Goal: Transaction & Acquisition: Obtain resource

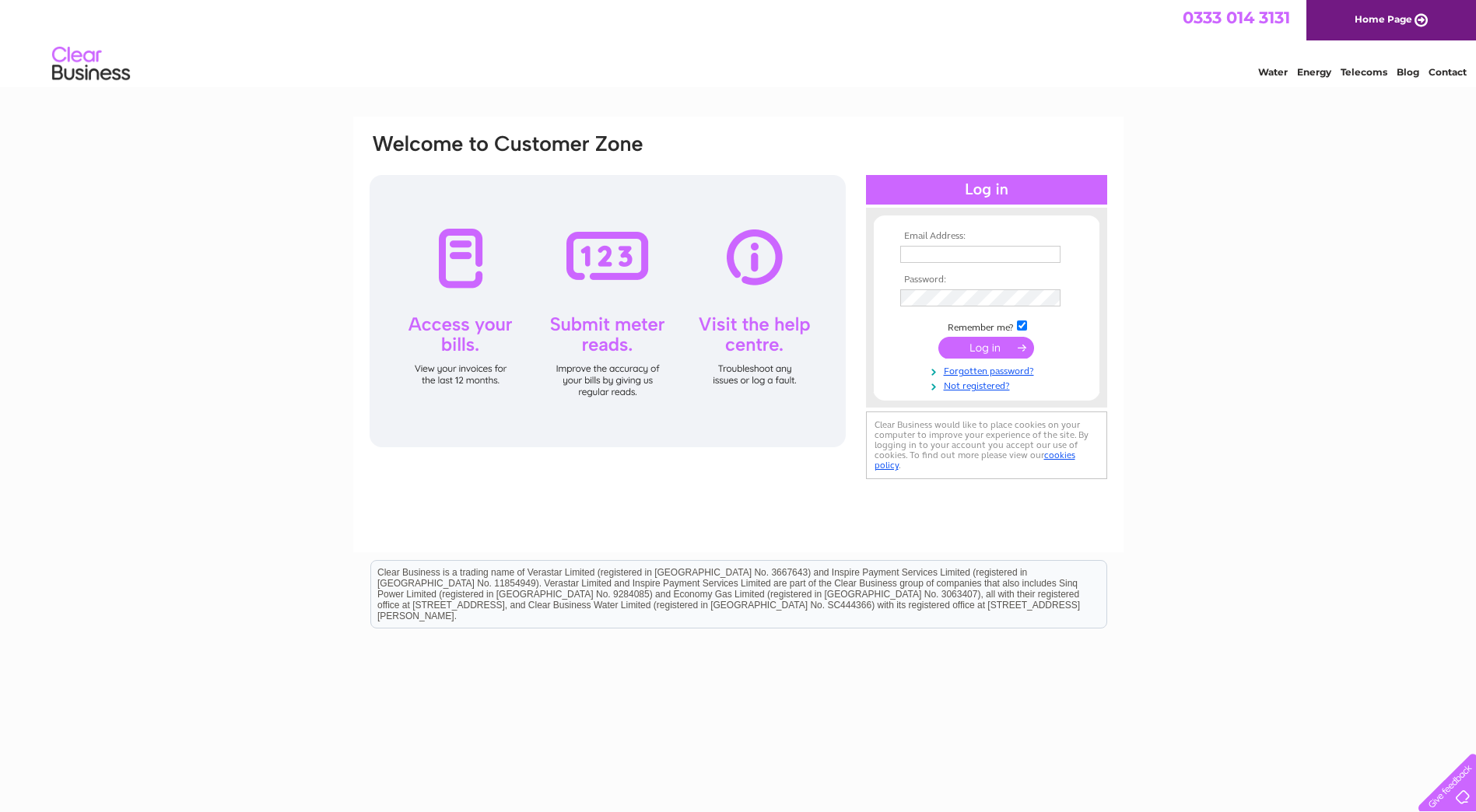
type input "[PERSON_NAME][EMAIL_ADDRESS][PERSON_NAME][DOMAIN_NAME]"
click at [996, 348] on input "submit" at bounding box center [986, 348] width 96 height 22
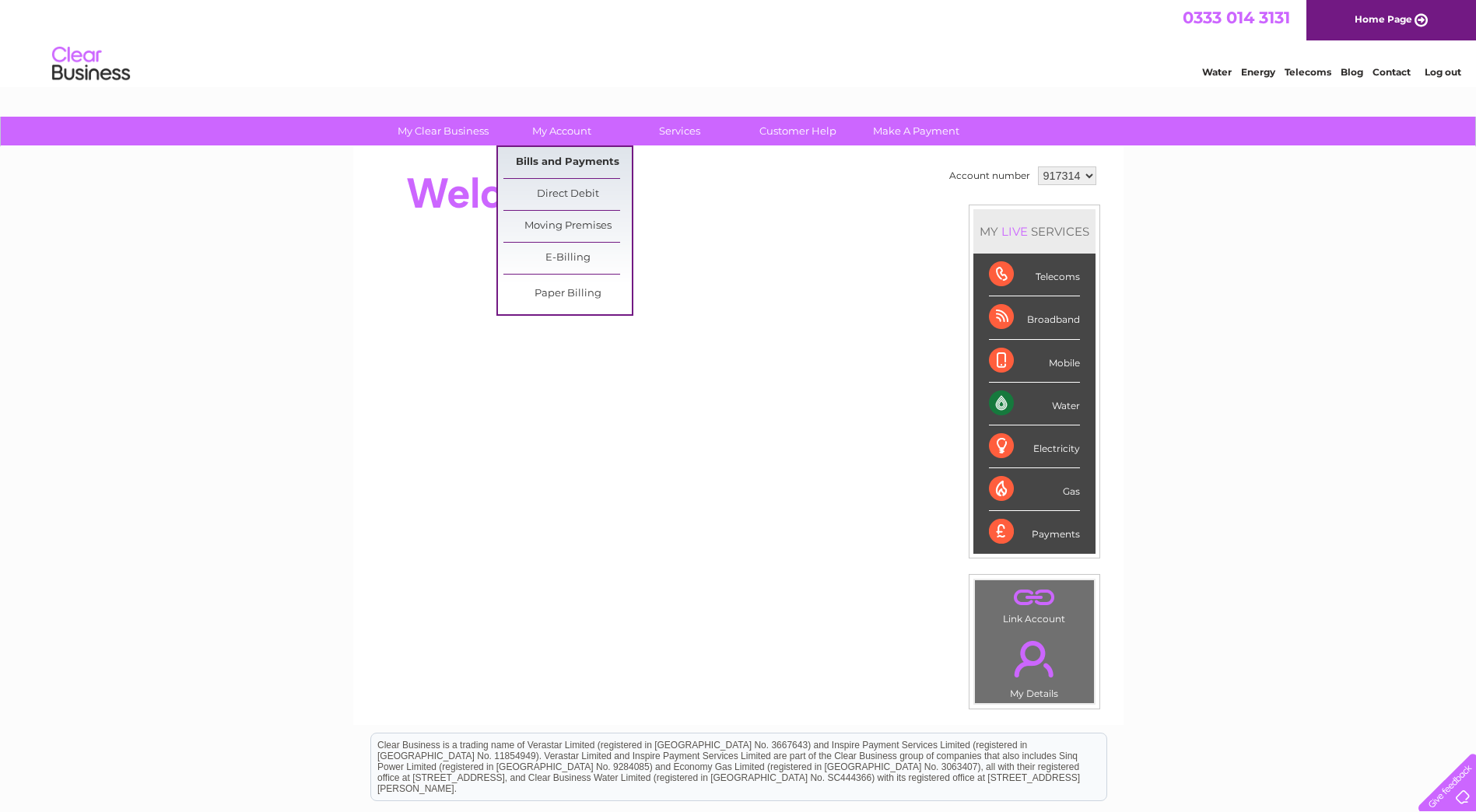
click at [565, 164] on link "Bills and Payments" at bounding box center [568, 161] width 129 height 31
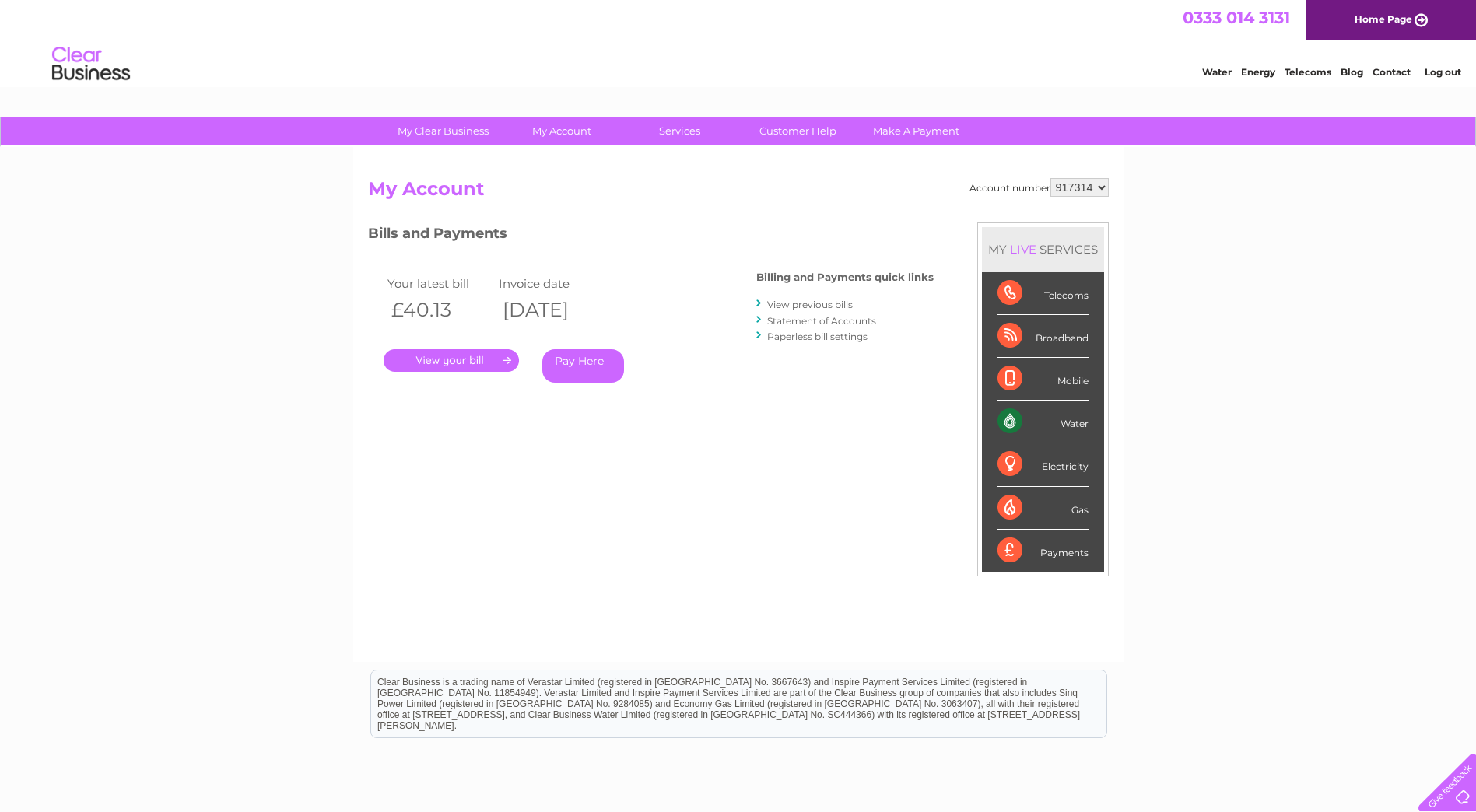
click at [448, 361] on link "." at bounding box center [451, 360] width 136 height 23
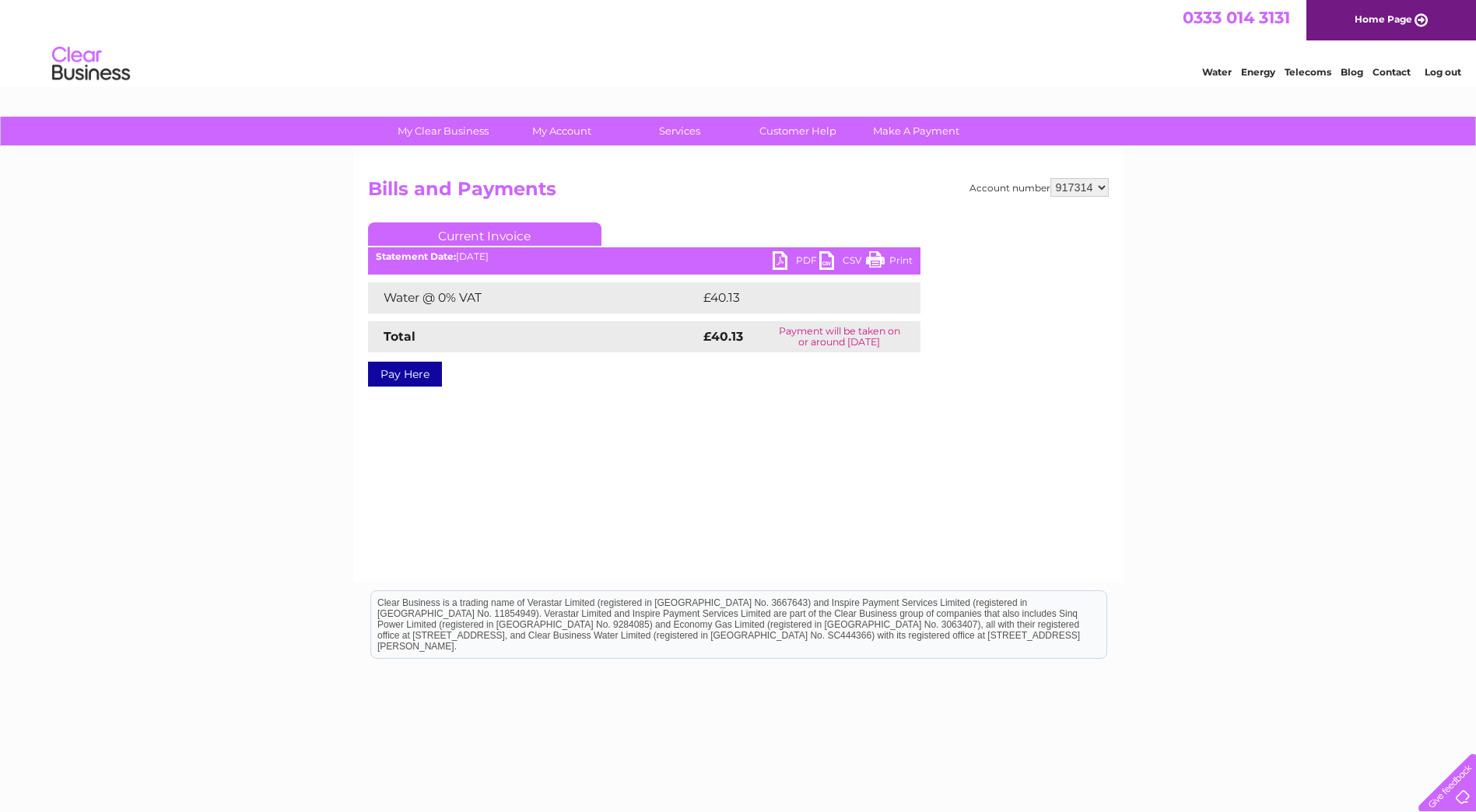
click at [780, 255] on link "PDF" at bounding box center [795, 262] width 47 height 23
